Goal: Task Accomplishment & Management: Complete application form

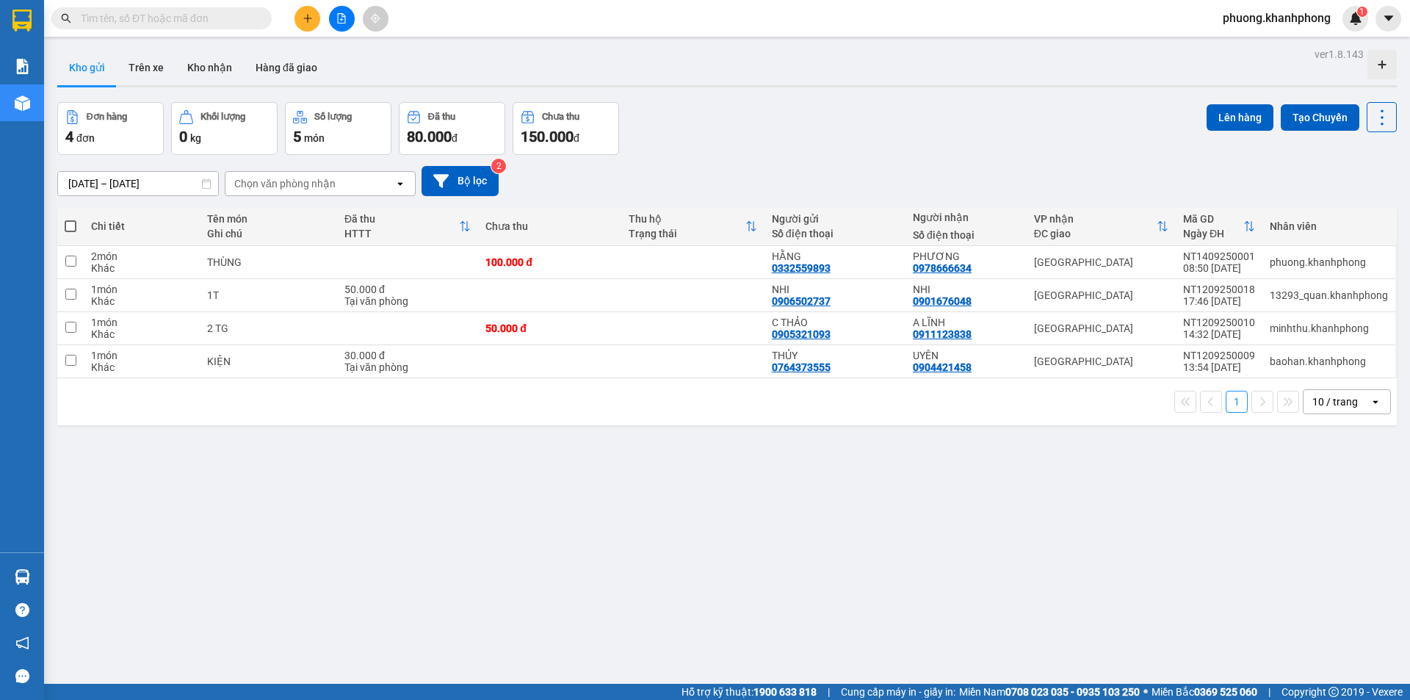
click at [145, 19] on input "text" at bounding box center [167, 18] width 173 height 16
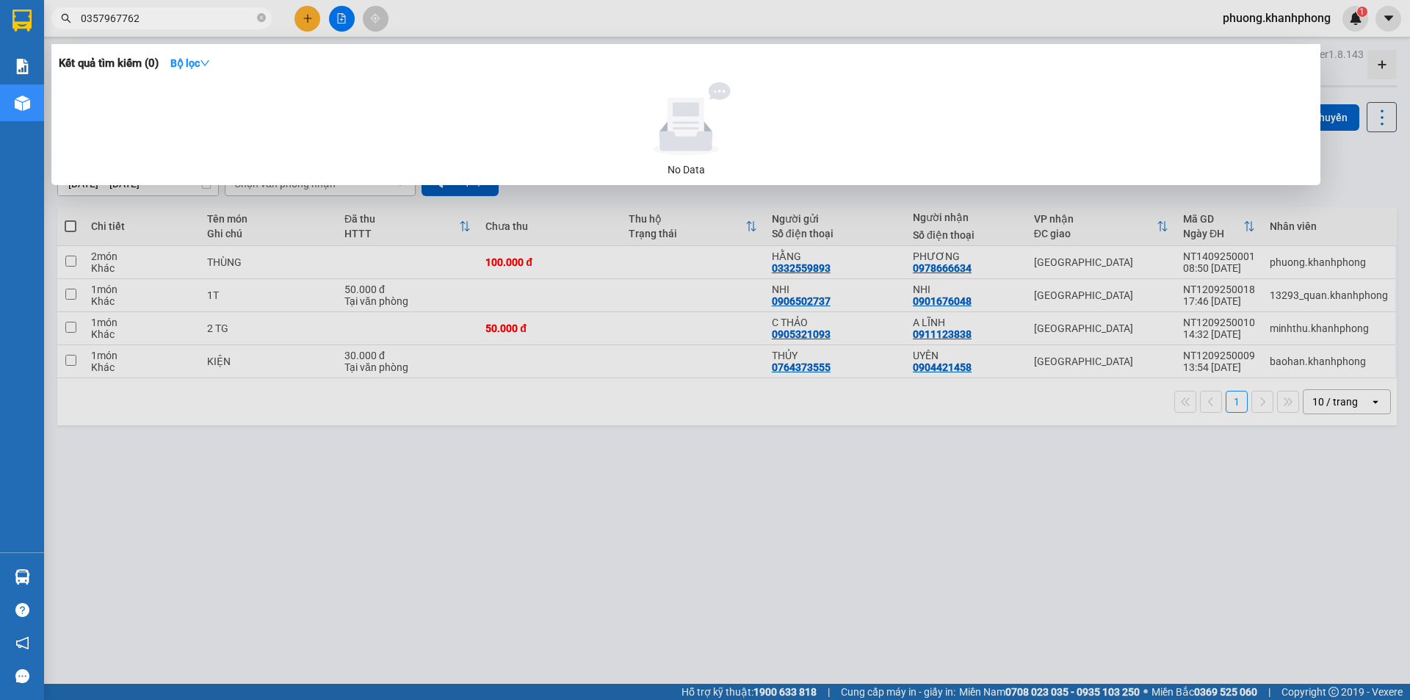
click at [111, 21] on input "0357967762" at bounding box center [167, 18] width 173 height 16
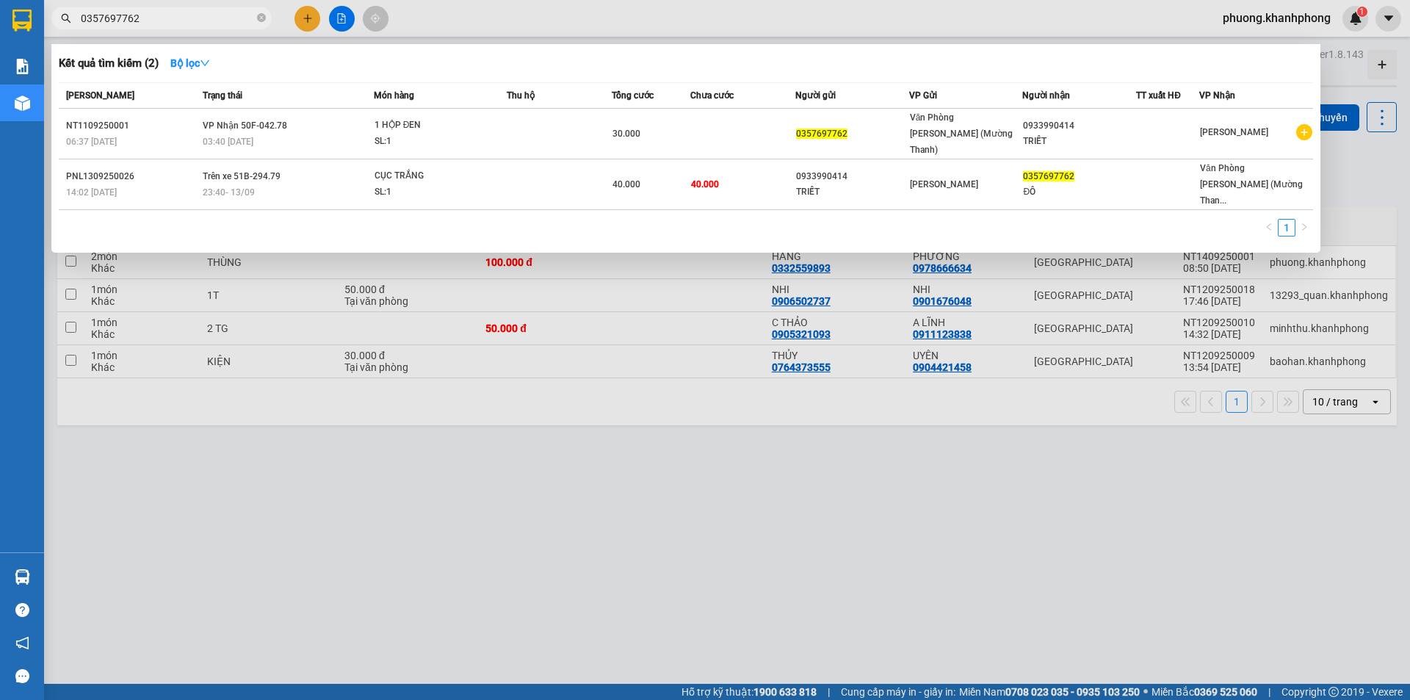
type input "0357697762"
click at [741, 635] on div at bounding box center [705, 350] width 1410 height 700
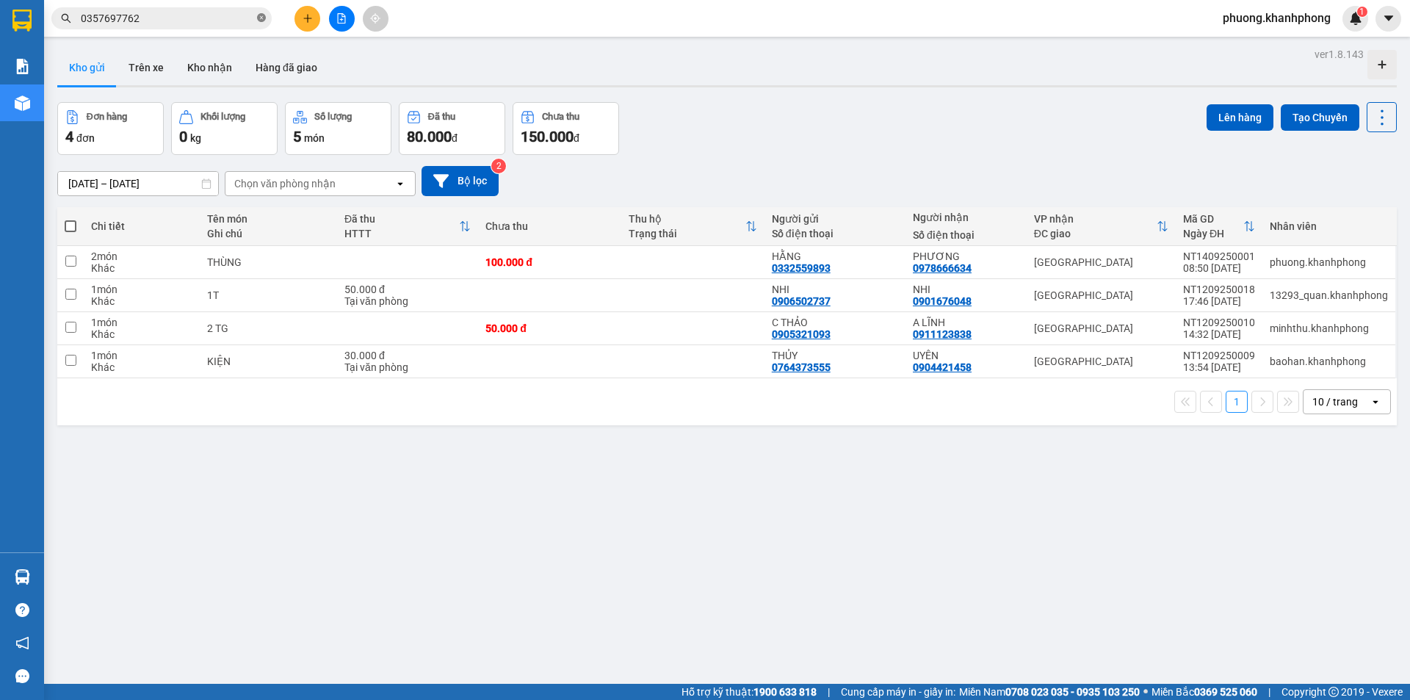
click at [264, 18] on icon "close-circle" at bounding box center [261, 17] width 9 height 9
click at [302, 18] on icon "plus" at bounding box center [307, 18] width 10 height 10
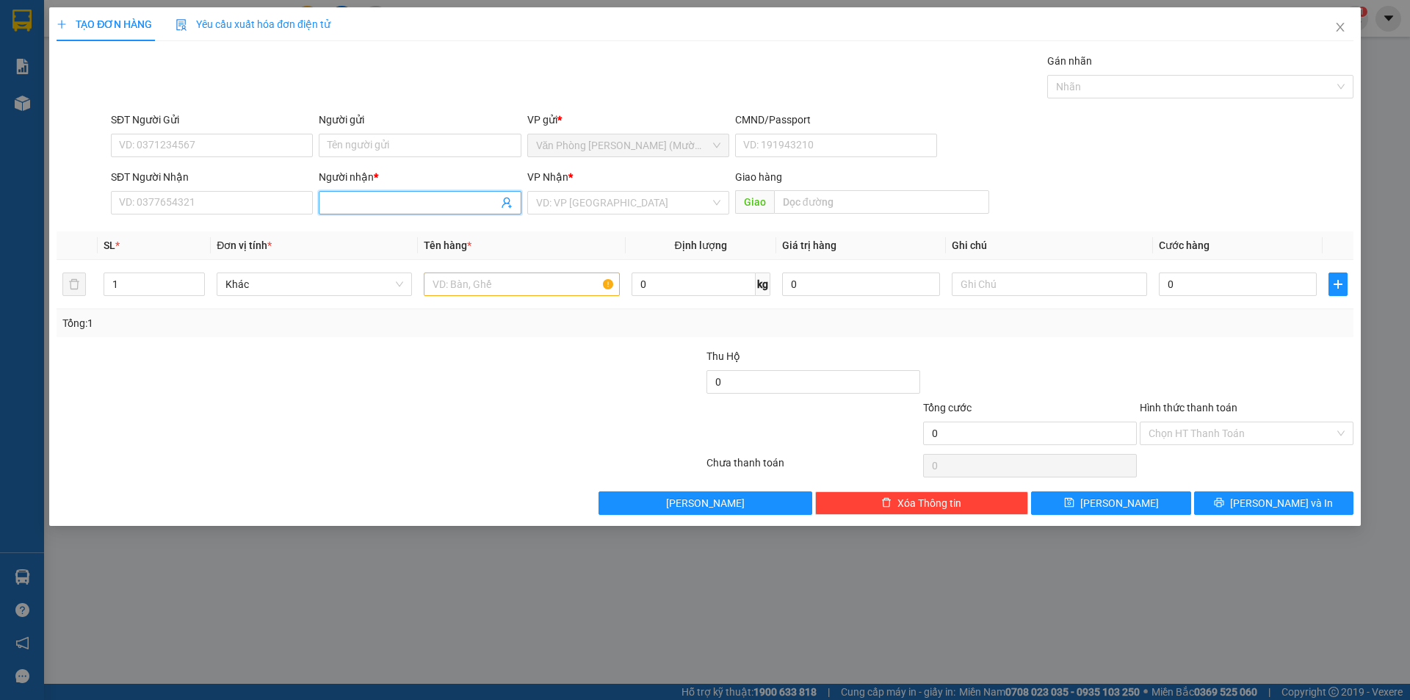
click at [364, 210] on input "Người nhận *" at bounding box center [412, 203] width 170 height 16
click at [553, 203] on input "search" at bounding box center [623, 203] width 174 height 22
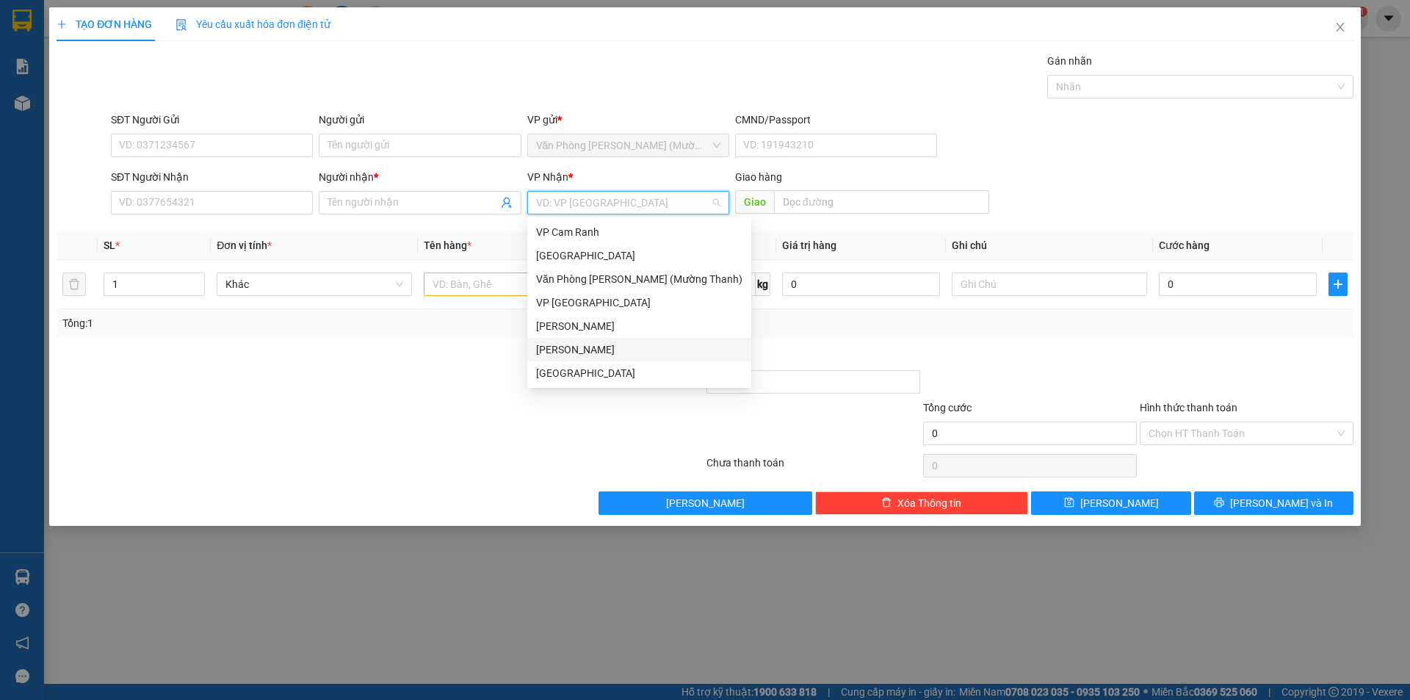
drag, startPoint x: 567, startPoint y: 350, endPoint x: 504, endPoint y: 341, distance: 63.0
click at [566, 350] on div "[PERSON_NAME]" at bounding box center [639, 349] width 206 height 16
click at [203, 146] on input "SĐT Người Gửi" at bounding box center [212, 145] width 202 height 23
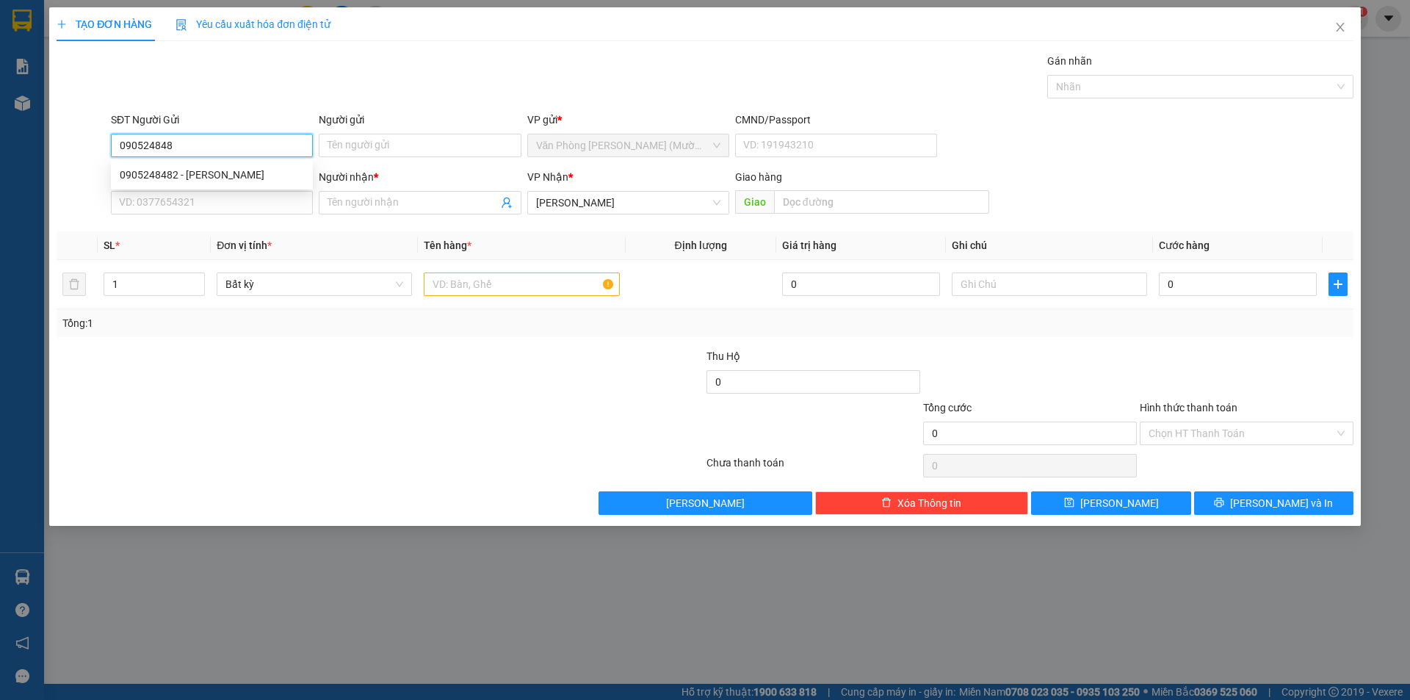
type input "0905248482"
click at [197, 179] on div "0905248482 - [PERSON_NAME]" at bounding box center [212, 175] width 184 height 16
type input "thanh bình"
type input "0905248482"
click at [215, 208] on input "SĐT Người Nhận" at bounding box center [212, 202] width 202 height 23
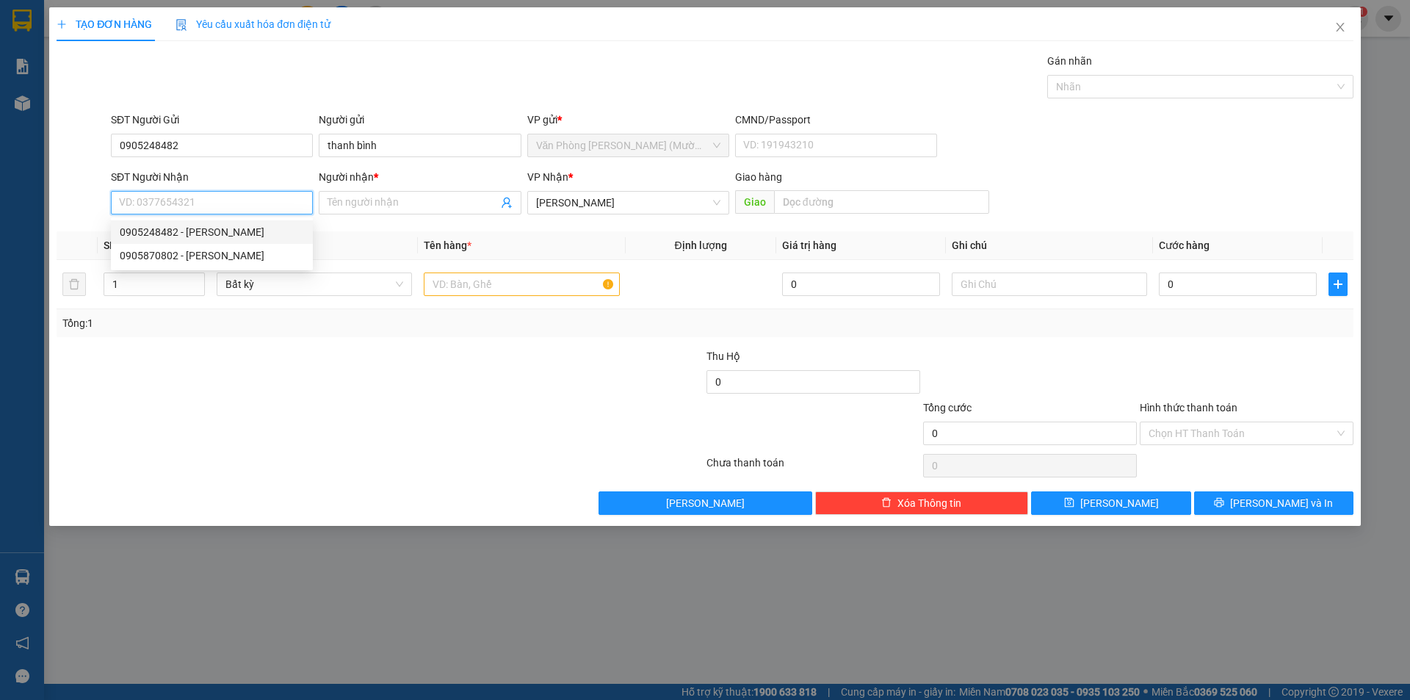
click at [162, 205] on input "SĐT Người Nhận" at bounding box center [212, 202] width 202 height 23
type input "0963317009"
click at [220, 230] on div "0963317009 - PHƯỢNG" at bounding box center [212, 232] width 184 height 16
type input "PHƯỢNG"
click at [584, 198] on span "Văn Phòng [PERSON_NAME] (Mường Thanh)" at bounding box center [628, 203] width 184 height 22
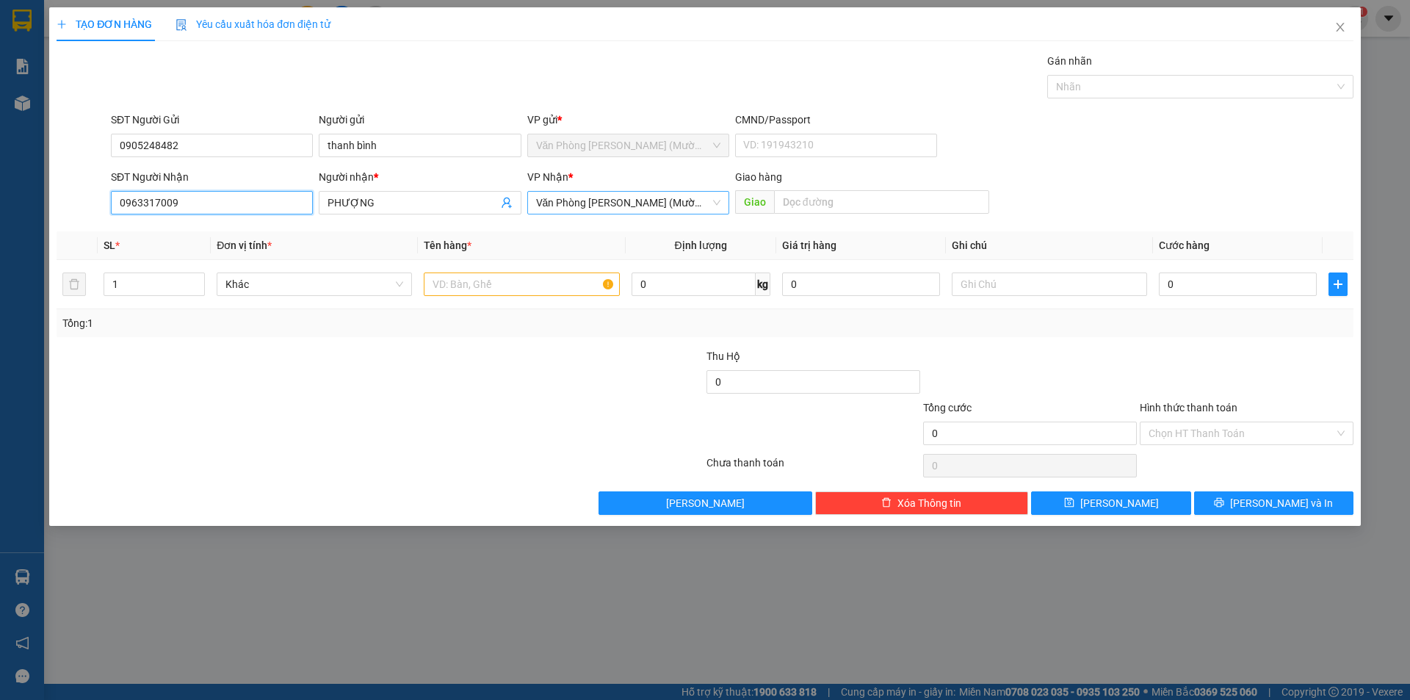
type input "0963317009"
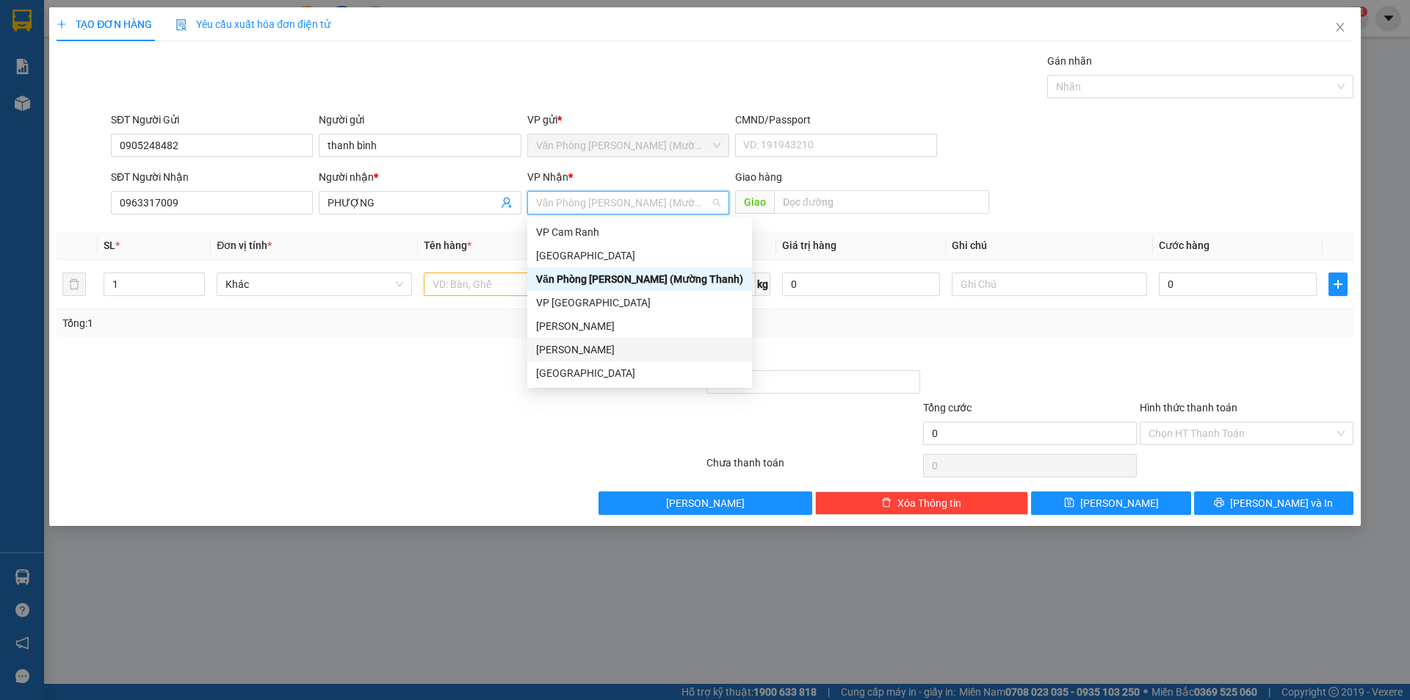
click at [575, 341] on div "[PERSON_NAME]" at bounding box center [639, 349] width 207 height 16
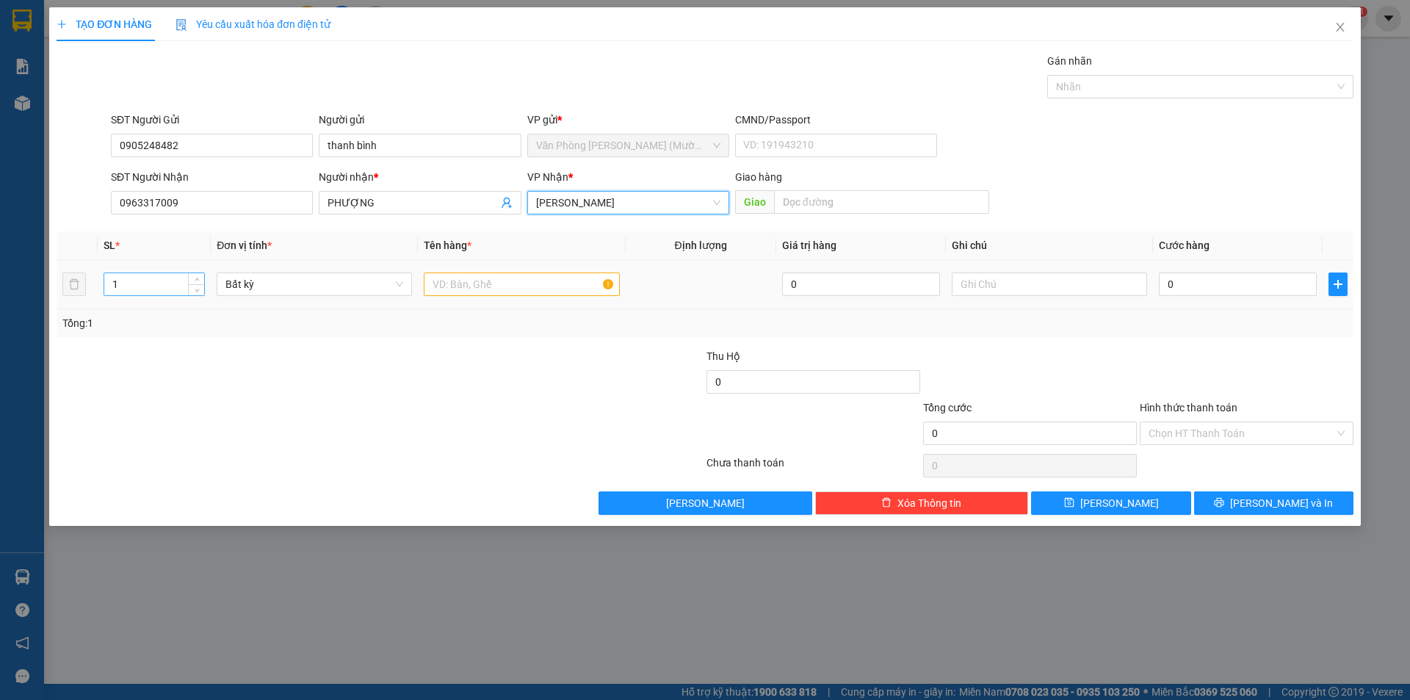
click at [144, 279] on input "1" at bounding box center [154, 284] width 100 height 22
type input "4"
click at [145, 279] on input "number" at bounding box center [154, 284] width 100 height 22
type input "4"
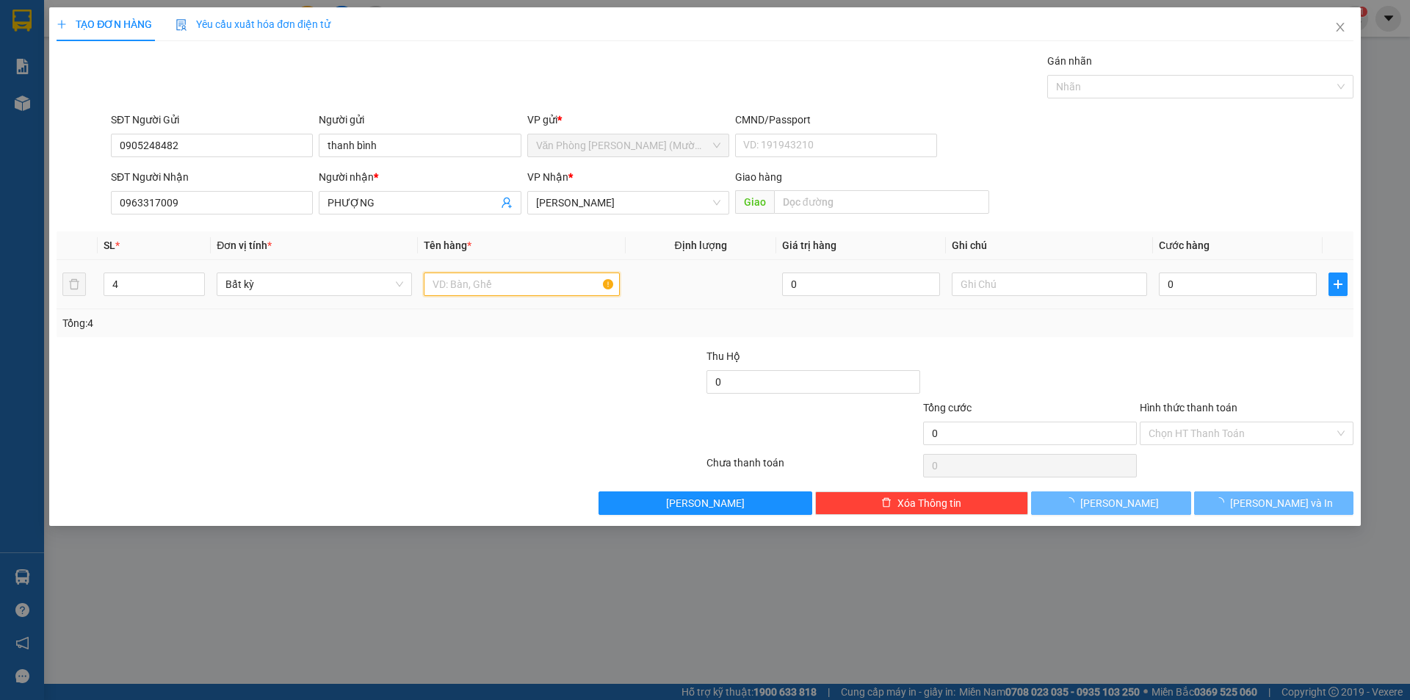
click at [457, 280] on input "text" at bounding box center [521, 283] width 195 height 23
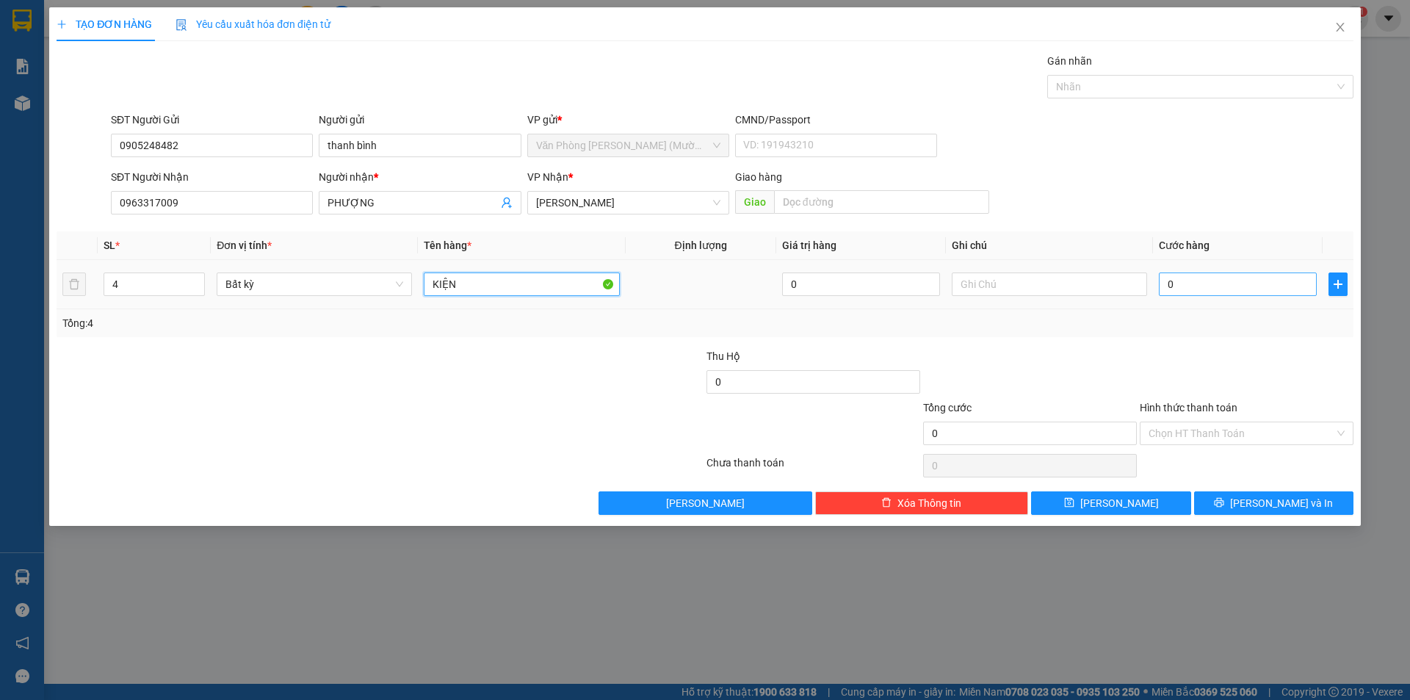
type input "KIỆN"
click at [1197, 280] on input "0" at bounding box center [1237, 283] width 158 height 23
click at [1187, 294] on input "0" at bounding box center [1237, 283] width 158 height 23
type input "02"
type input "2"
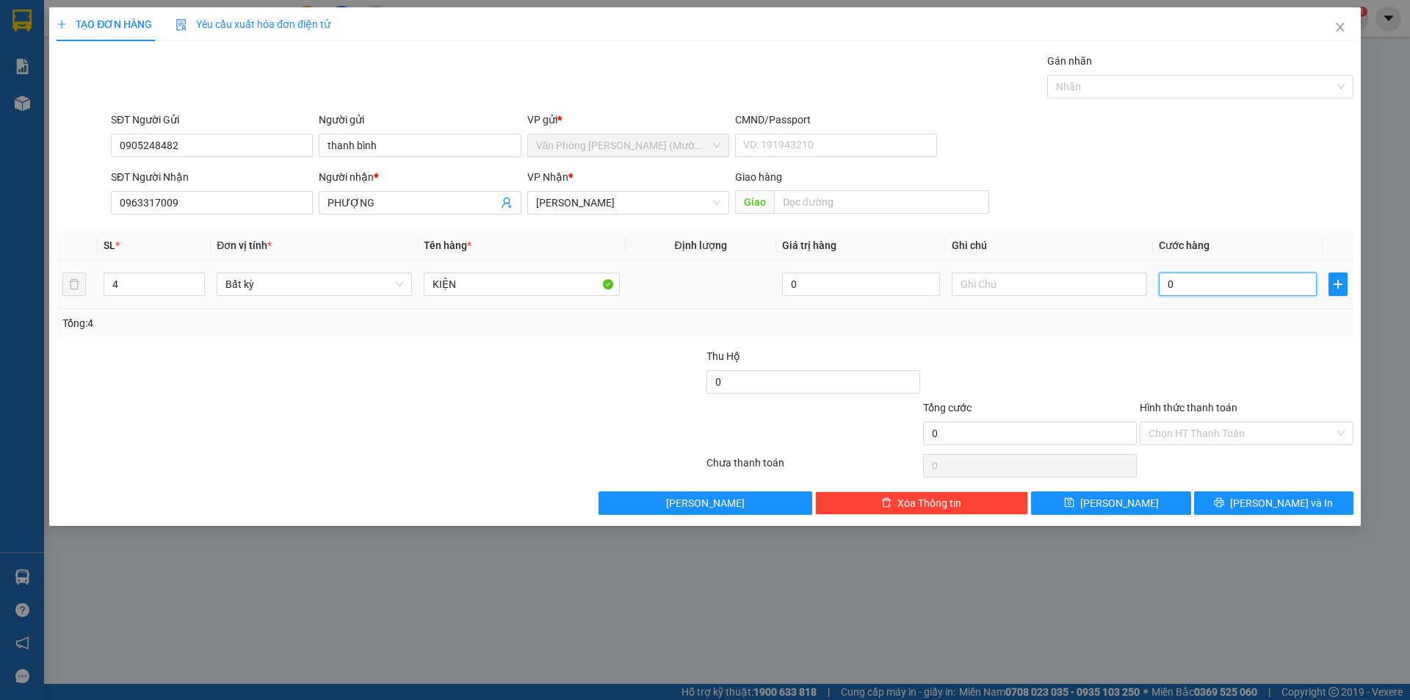
type input "2"
type input "025"
type input "25"
type input "0.250"
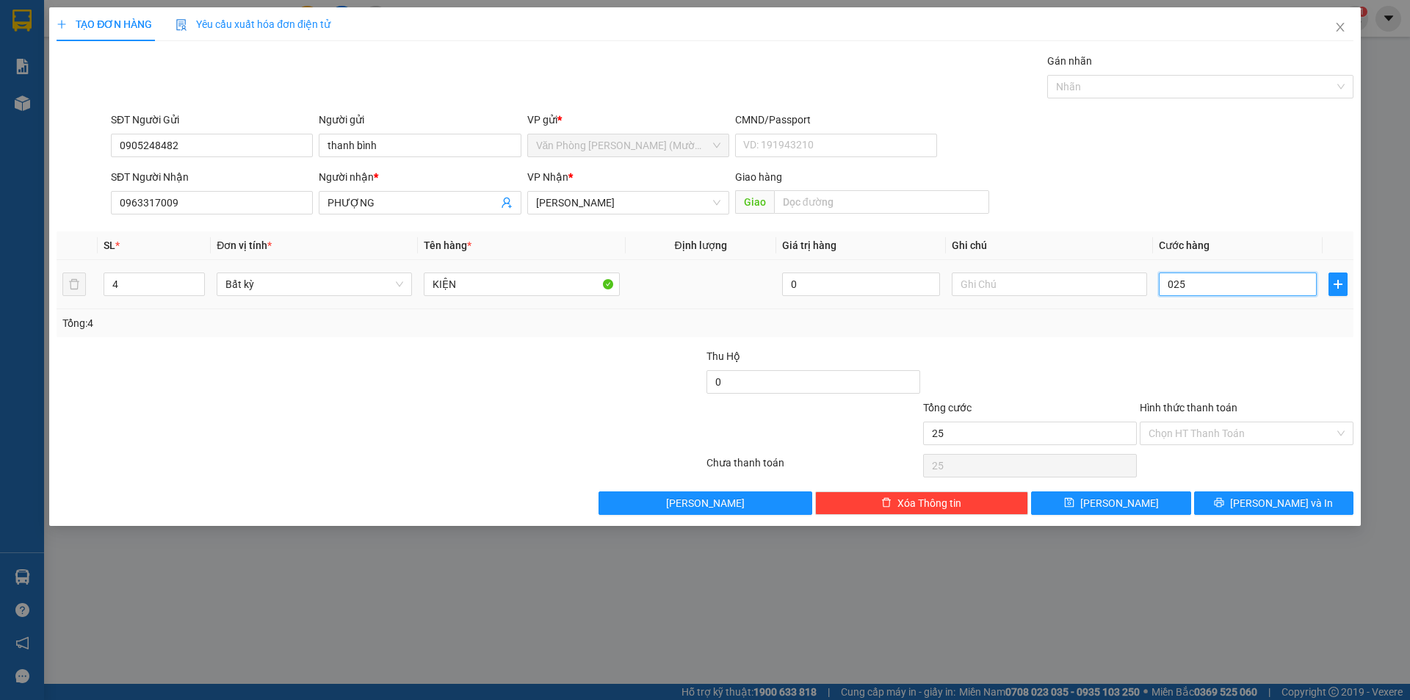
type input "250"
type input "250.000"
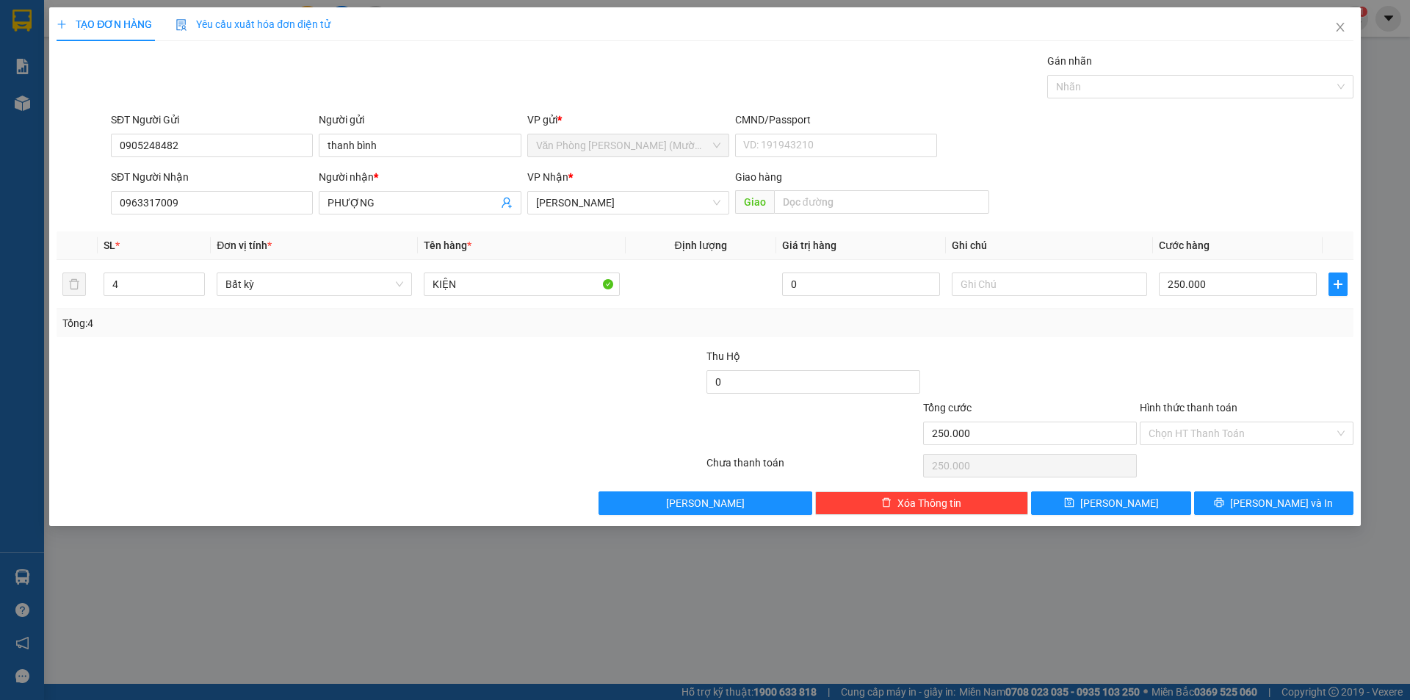
click at [1185, 343] on div "Transit Pickup Surcharge Ids Transit Deliver Surcharge Ids Transit Deliver Surc…" at bounding box center [705, 284] width 1296 height 462
click at [1224, 501] on icon "printer" at bounding box center [1219, 502] width 10 height 10
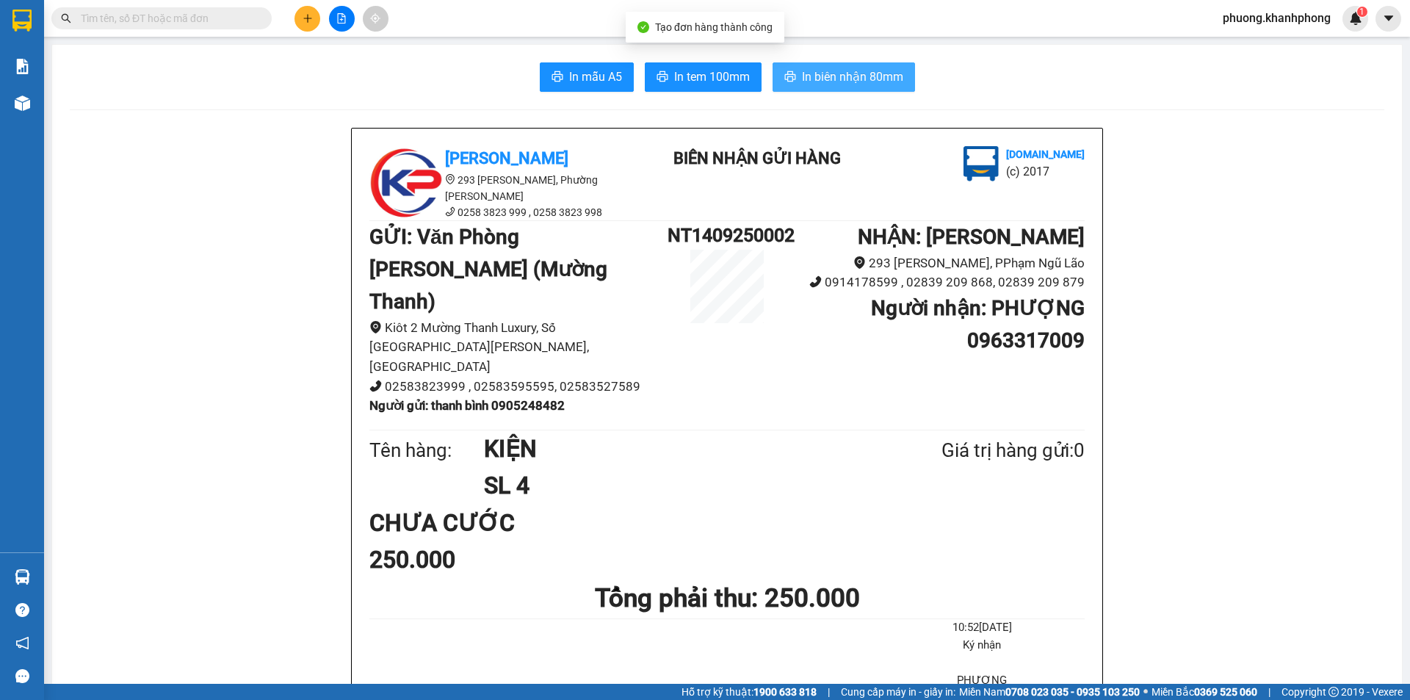
click at [824, 81] on span "In biên nhận 80mm" at bounding box center [852, 77] width 101 height 18
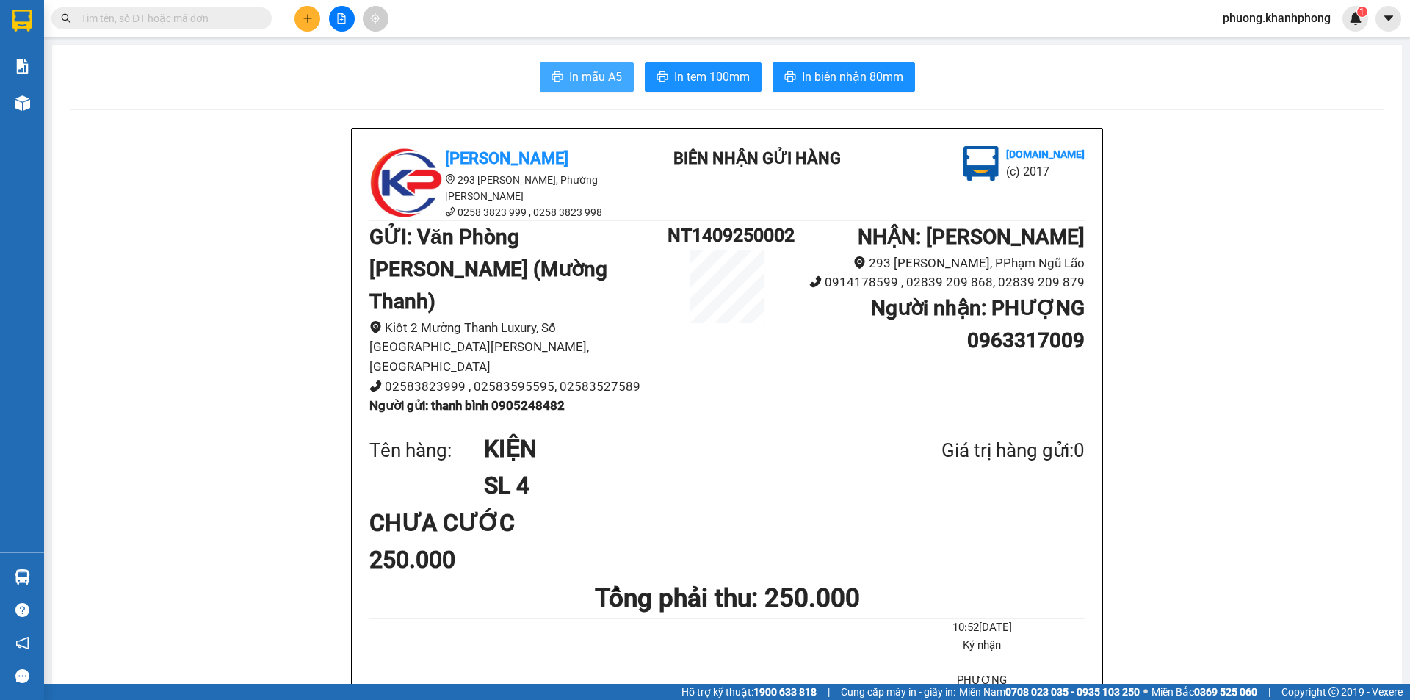
click at [579, 67] on button "In mẫu A5" at bounding box center [587, 76] width 94 height 29
